Goal: Information Seeking & Learning: Learn about a topic

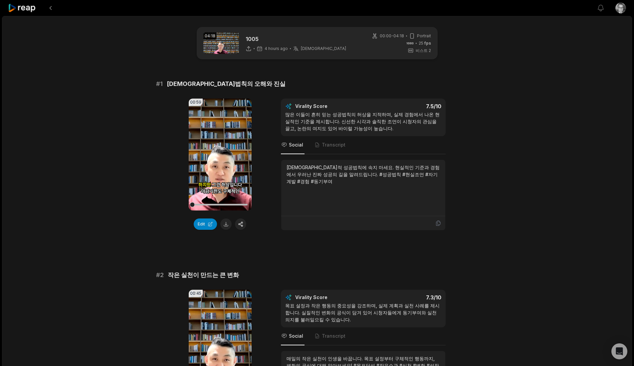
click at [201, 82] on span "[DEMOGRAPHIC_DATA]법칙의 오해와 진실" at bounding box center [226, 83] width 119 height 9
copy span "[DEMOGRAPHIC_DATA]법칙의 오해와 진실"
click at [328, 174] on div "[DEMOGRAPHIC_DATA]적 성공법칙에 속지 마세요. 현실적인 기준과 경험에서 우러난 진짜 성공의 길을 알려드립니다. #성공법칙 #현실…" at bounding box center [363, 174] width 153 height 21
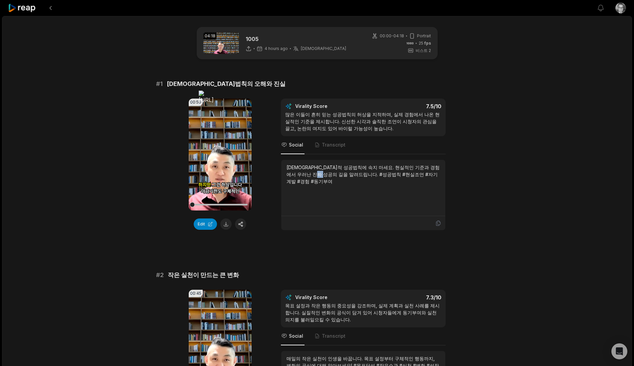
click at [328, 174] on div "[DEMOGRAPHIC_DATA]적 성공법칙에 속지 마세요. 현실적인 기준과 경험에서 우러난 진짜 성공의 길을 알려드립니다. #성공법칙 #현실…" at bounding box center [363, 174] width 153 height 21
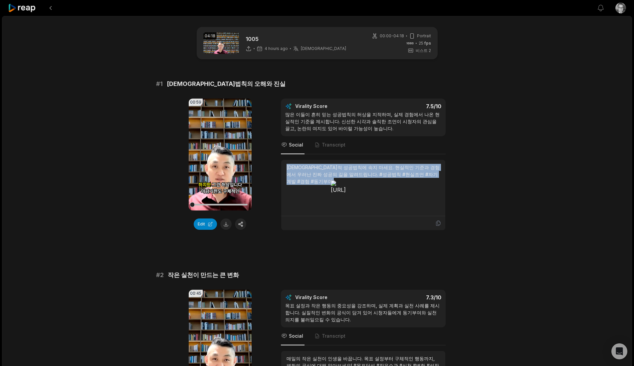
click at [328, 174] on div "[DEMOGRAPHIC_DATA]적 성공법칙에 속지 마세요. 현실적인 기준과 경험에서 우러난 진짜 성공의 길을 알려드립니다. #성공법칙 #현실…" at bounding box center [363, 174] width 153 height 21
copy div "[DEMOGRAPHIC_DATA]적 성공법칙에 속지 마세요. 현실적인 기준과 경험에서 우러난 진짜 성공의 길을 알려드립니다. #성공법칙 #현실…"
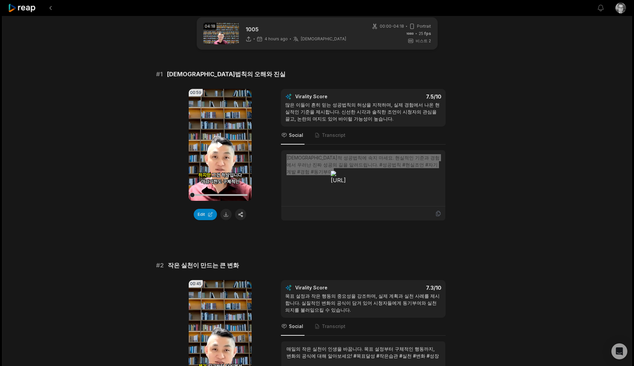
scroll to position [111, 0]
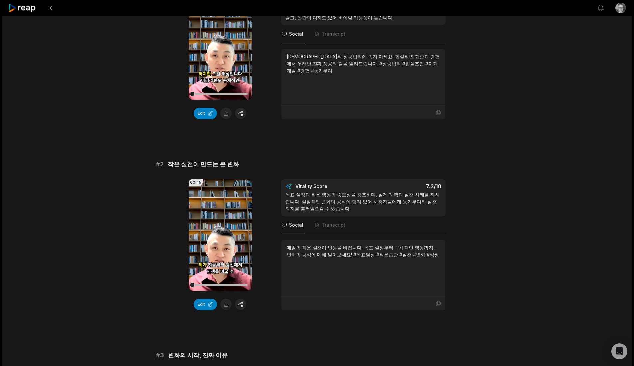
click at [203, 166] on span "작은 실천이 만드는 큰 변화" at bounding box center [203, 163] width 71 height 9
copy span "작은 실천이 만드는 큰 변화"
click at [436, 303] on icon at bounding box center [438, 303] width 6 height 6
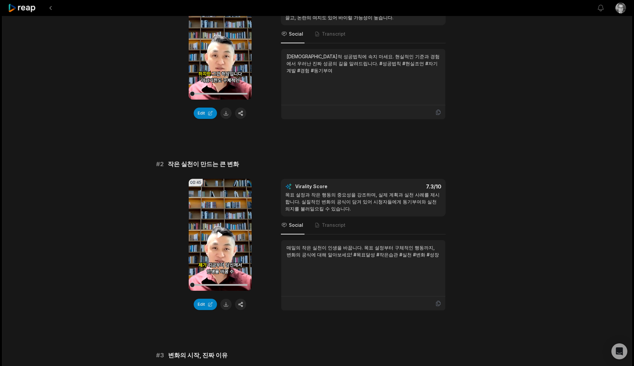
scroll to position [222, 0]
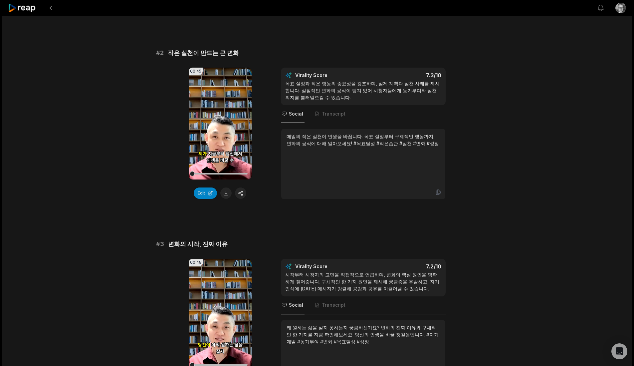
click at [213, 241] on span "변화의 시작, 진짜 이유" at bounding box center [198, 243] width 60 height 9
copy span "변화의 시작, 진짜 이유"
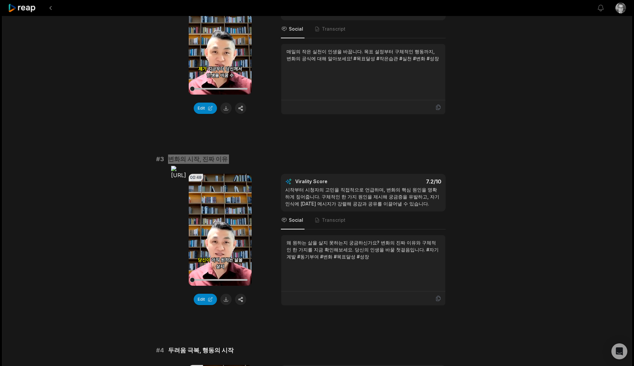
scroll to position [333, 0]
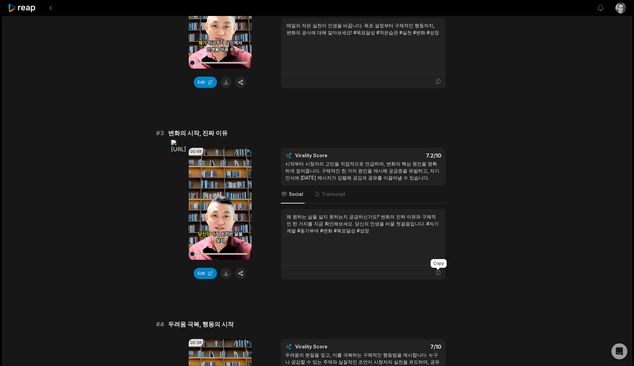
click at [438, 272] on icon at bounding box center [438, 272] width 6 height 6
